Goal: Obtain resource: Download file/media

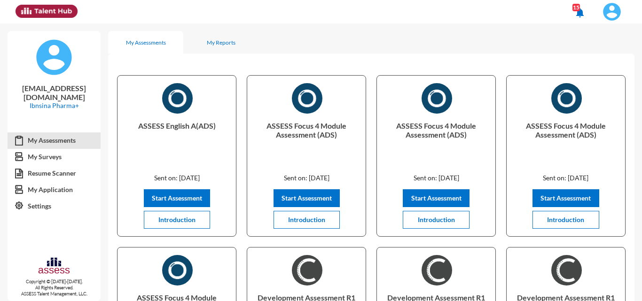
click at [320, 7] on img at bounding box center [612, 11] width 19 height 19
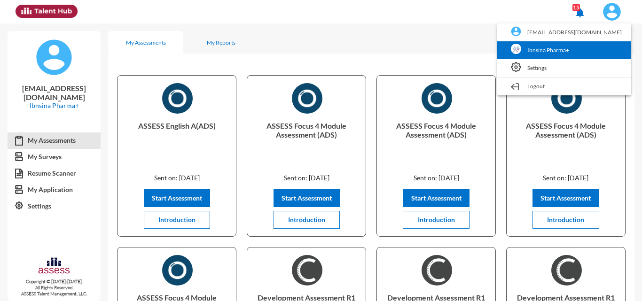
click at [320, 55] on link "Ibnsina Pharma+" at bounding box center [564, 50] width 125 height 18
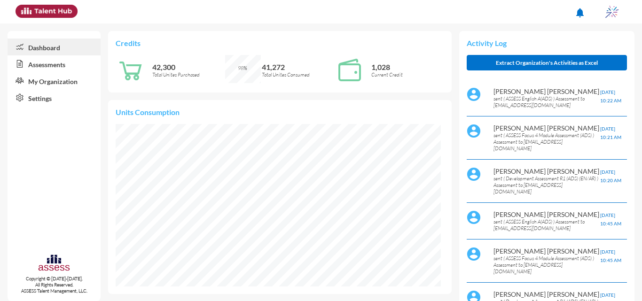
click at [53, 65] on link "Assessments" at bounding box center [54, 63] width 93 height 17
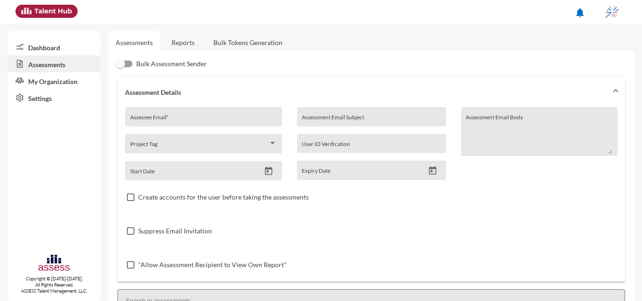
click at [181, 43] on link "Reports" at bounding box center [183, 42] width 38 height 23
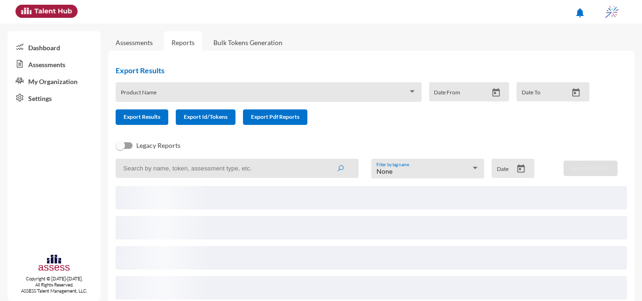
click at [320, 170] on icon "Open calendar" at bounding box center [521, 169] width 10 height 10
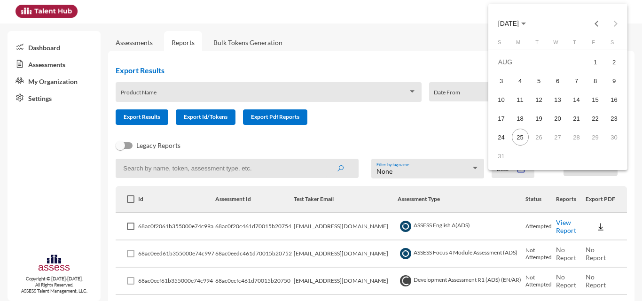
click at [320, 23] on div "Choose month and year" at bounding box center [524, 24] width 5 height 2
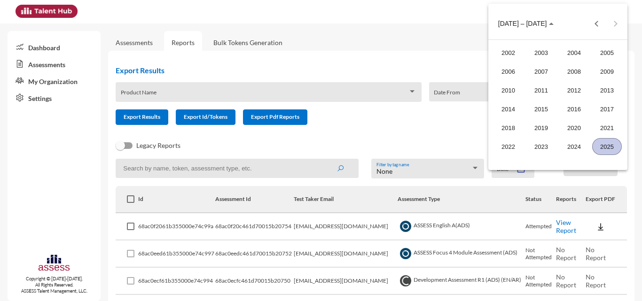
click at [320, 143] on div "2025" at bounding box center [608, 146] width 30 height 17
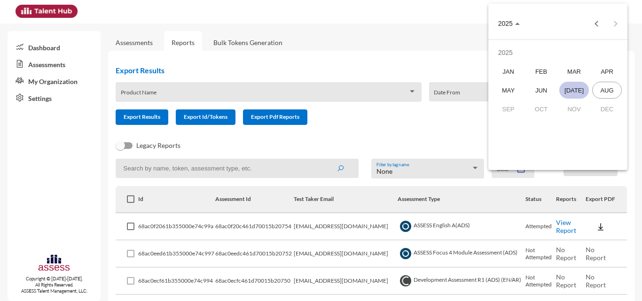
click at [320, 86] on div "JUL" at bounding box center [575, 90] width 30 height 17
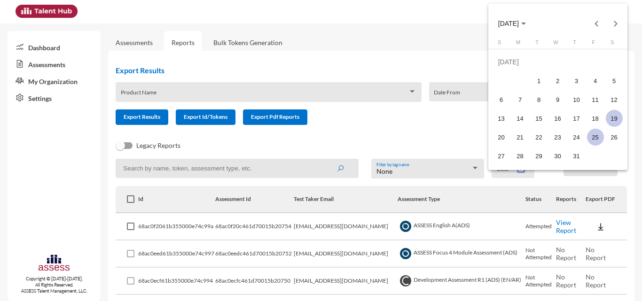
click at [320, 116] on div "19" at bounding box center [614, 118] width 17 height 17
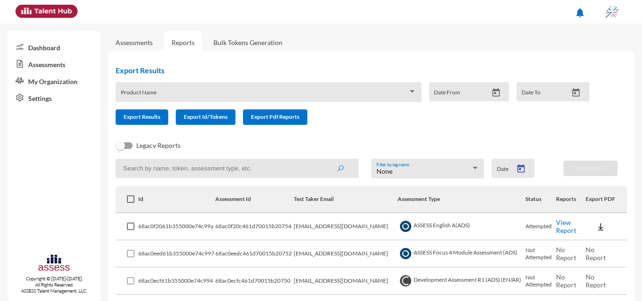
type input "7/19/2025"
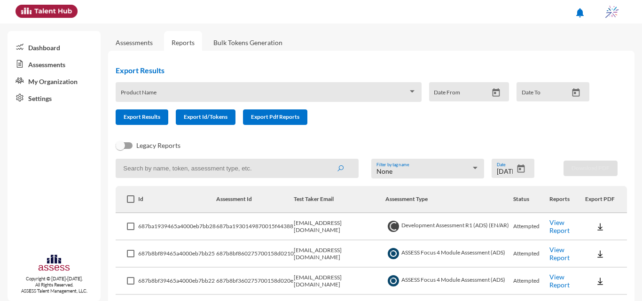
click at [211, 167] on input at bounding box center [237, 168] width 243 height 19
type input "internal"
click at [320, 160] on button "submit" at bounding box center [340, 168] width 30 height 17
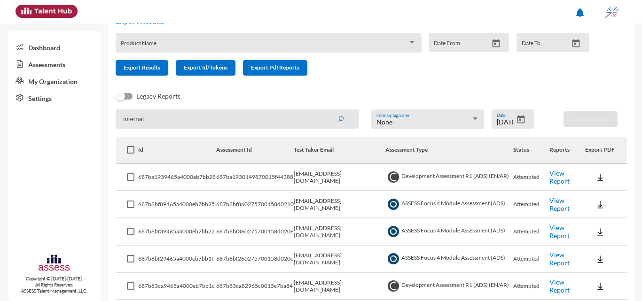
scroll to position [141, 0]
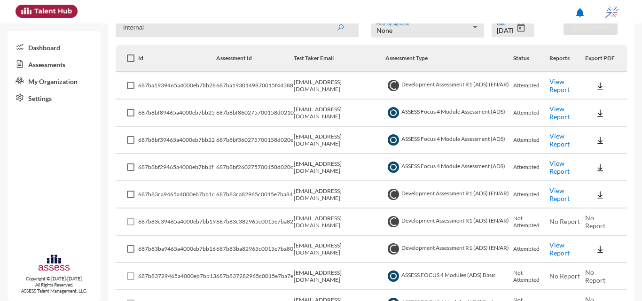
click at [320, 86] on link "View Report" at bounding box center [560, 86] width 20 height 16
click at [320, 114] on img at bounding box center [600, 113] width 9 height 9
click at [320, 130] on button "EN" at bounding box center [607, 130] width 53 height 18
click at [320, 138] on img at bounding box center [600, 140] width 9 height 9
click at [320, 156] on button "EN" at bounding box center [607, 158] width 53 height 18
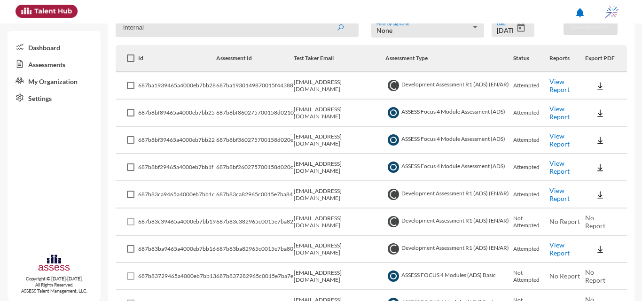
click at [320, 169] on button at bounding box center [601, 167] width 30 height 17
click at [320, 182] on button "EN" at bounding box center [607, 185] width 53 height 18
click at [320, 192] on img at bounding box center [600, 194] width 9 height 9
click at [320, 207] on button "OCM / EN" at bounding box center [611, 212] width 61 height 18
click at [320, 189] on td at bounding box center [607, 195] width 42 height 27
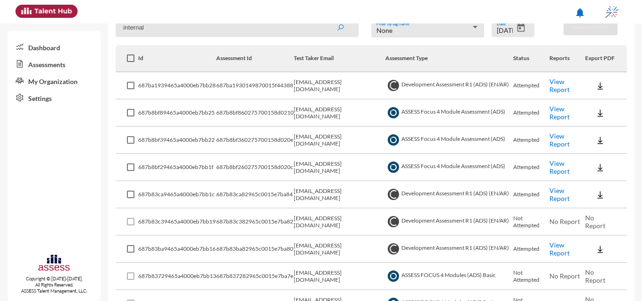
click at [320, 194] on img at bounding box center [600, 194] width 9 height 9
click at [320, 247] on button "Personality / EN" at bounding box center [611, 248] width 61 height 18
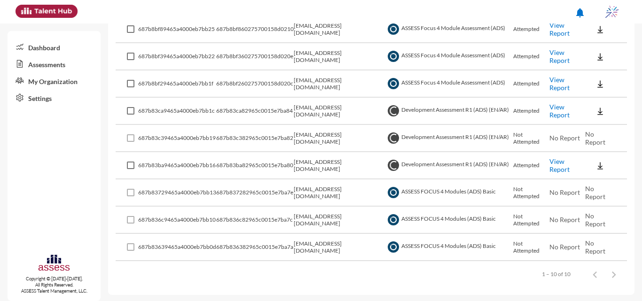
scroll to position [226, 0]
click at [320, 163] on img at bounding box center [600, 164] width 9 height 9
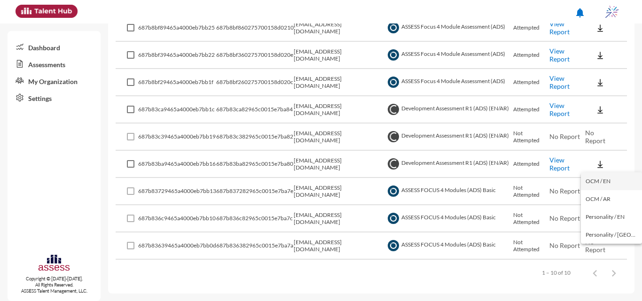
click at [320, 183] on button "OCM / EN" at bounding box center [611, 182] width 61 height 18
click at [320, 160] on td at bounding box center [607, 164] width 42 height 27
click at [320, 162] on button at bounding box center [601, 164] width 30 height 17
click at [320, 219] on button "Personality / EN" at bounding box center [611, 217] width 61 height 18
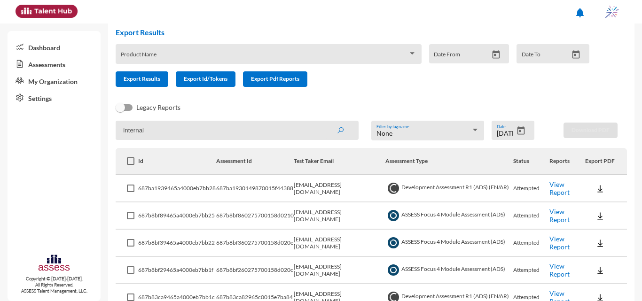
scroll to position [0, 0]
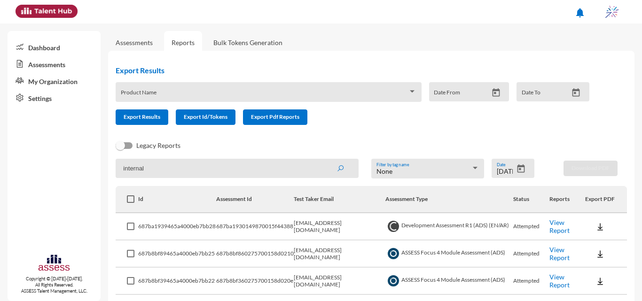
click at [320, 169] on icon "Open calendar" at bounding box center [522, 169] width 8 height 8
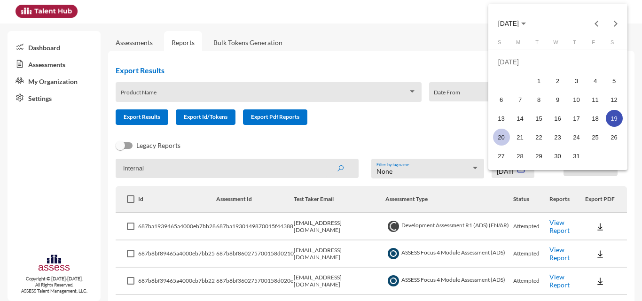
click at [320, 139] on div "20" at bounding box center [501, 137] width 17 height 17
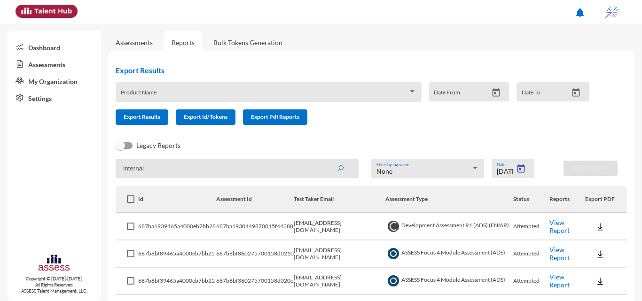
type input "7/20/2025"
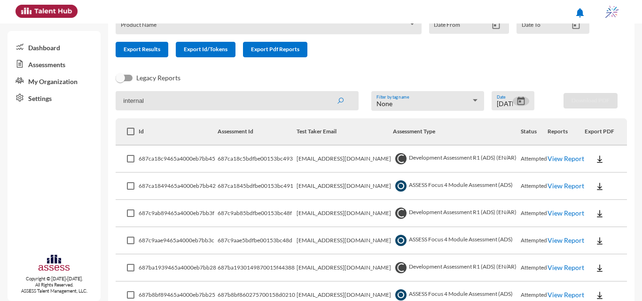
scroll to position [67, 0]
click at [320, 158] on link "View Report" at bounding box center [566, 159] width 37 height 8
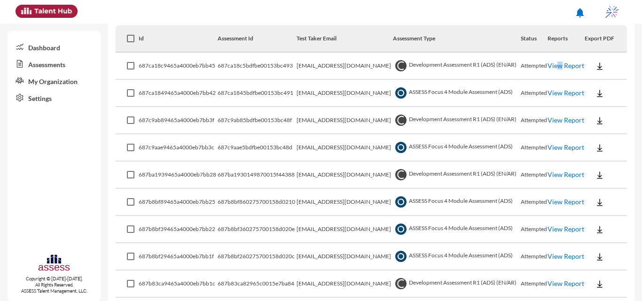
scroll to position [161, 0]
click at [320, 88] on link "View Report" at bounding box center [566, 92] width 37 height 8
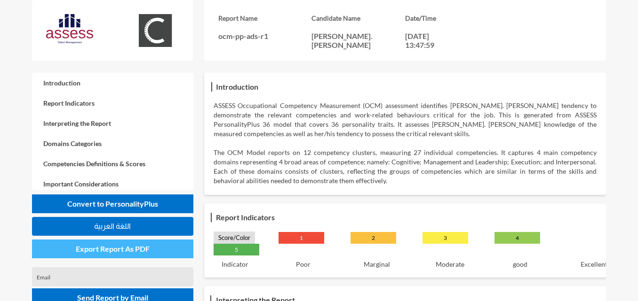
click at [110, 254] on button "Export Report As PDF" at bounding box center [112, 249] width 161 height 19
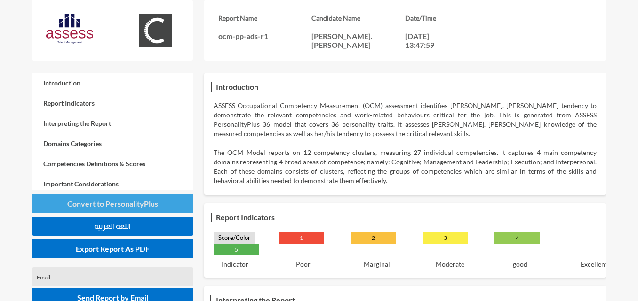
click at [154, 203] on span "Convert to PersonalityPlus" at bounding box center [112, 203] width 91 height 9
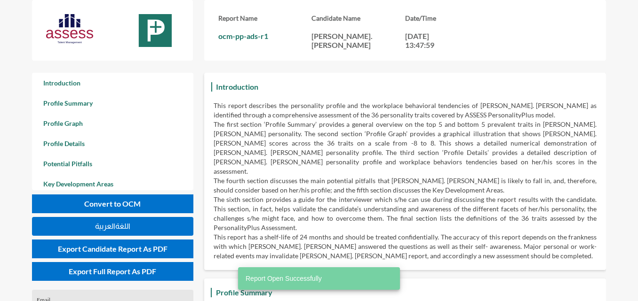
scroll to position [301, 638]
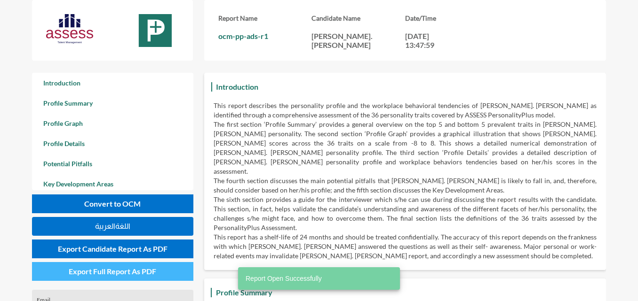
click at [127, 275] on span "Export Full Report As PDF" at bounding box center [112, 271] width 87 height 9
